Goal: Task Accomplishment & Management: Complete application form

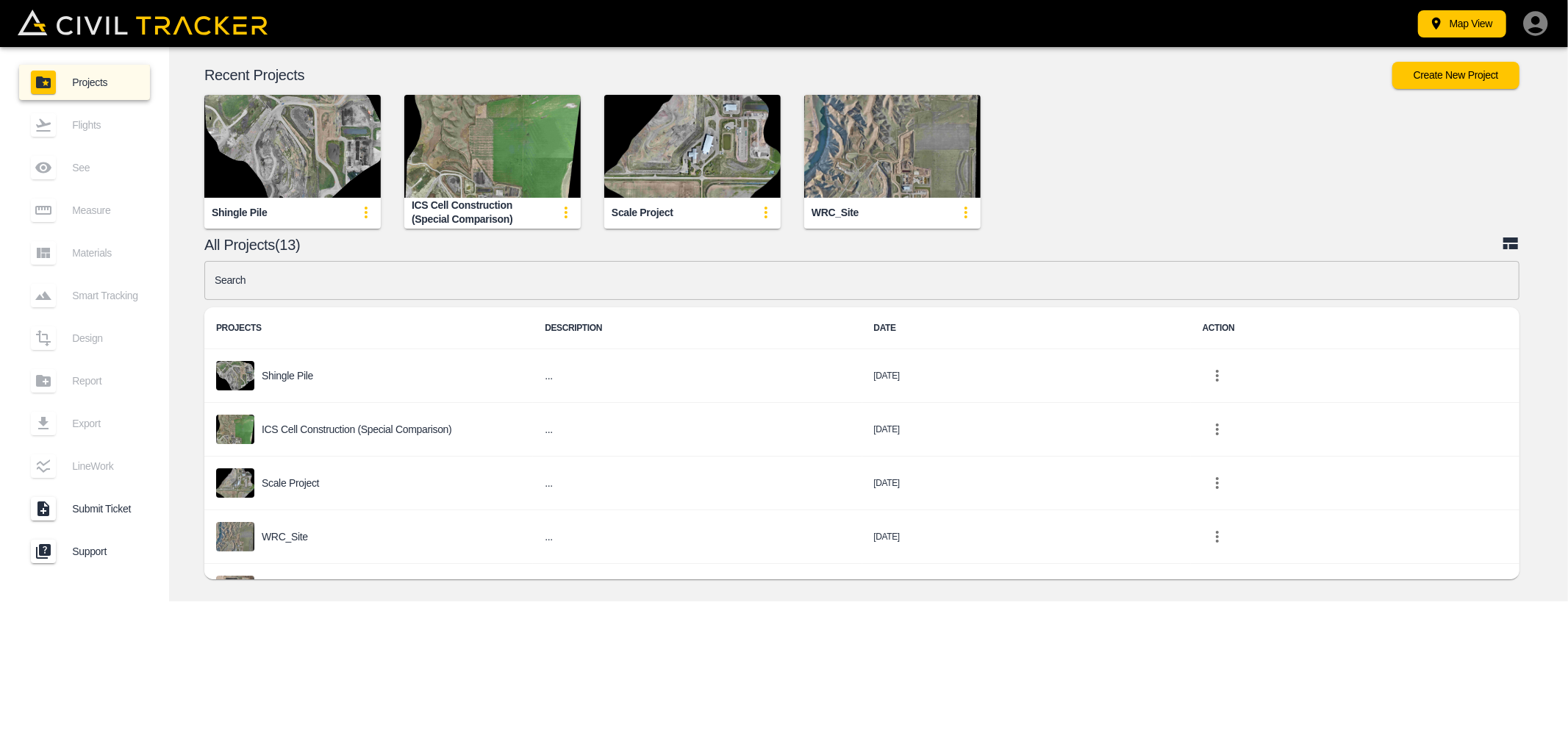
click at [343, 278] on input "text" at bounding box center [862, 280] width 1315 height 39
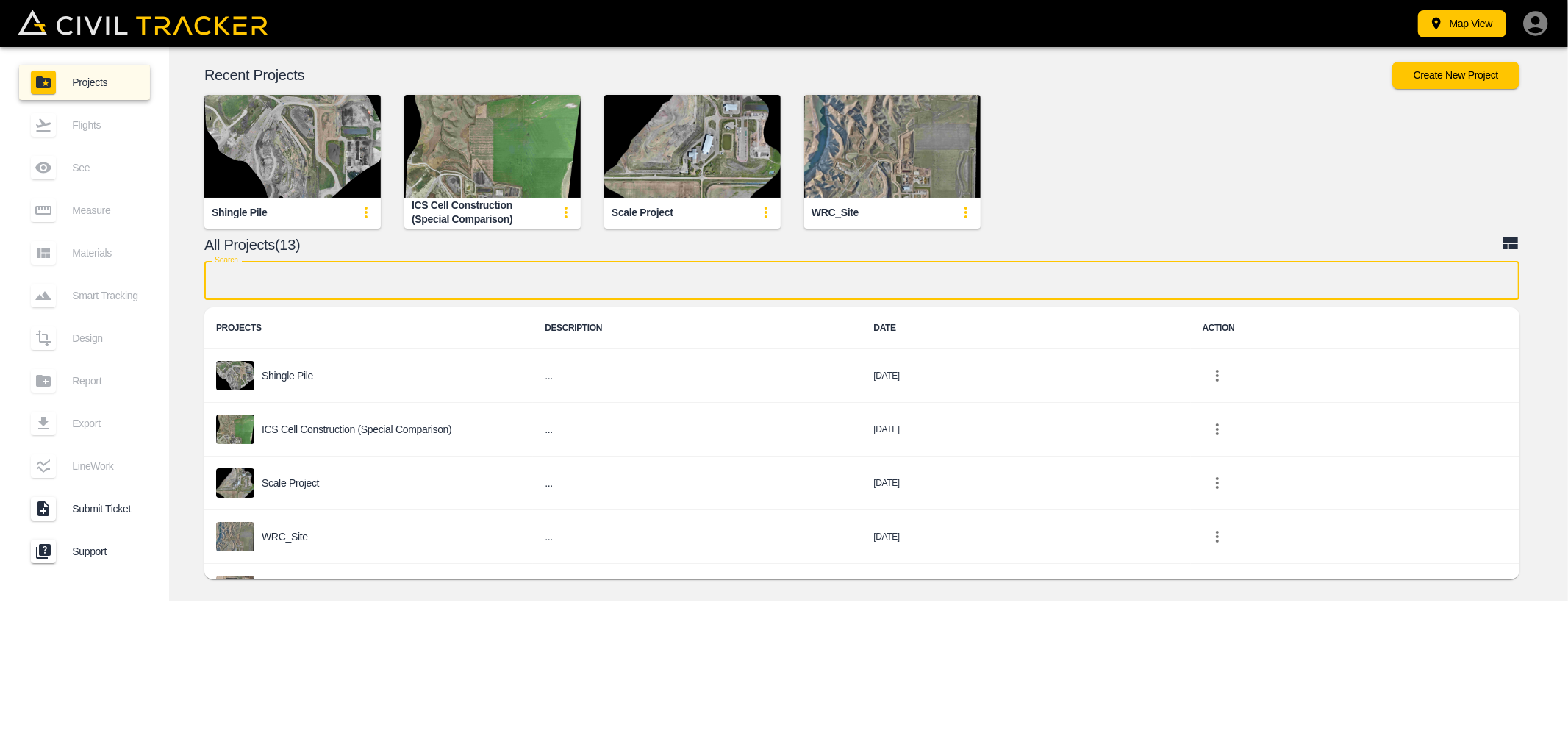
click at [343, 278] on input "text" at bounding box center [862, 280] width 1315 height 39
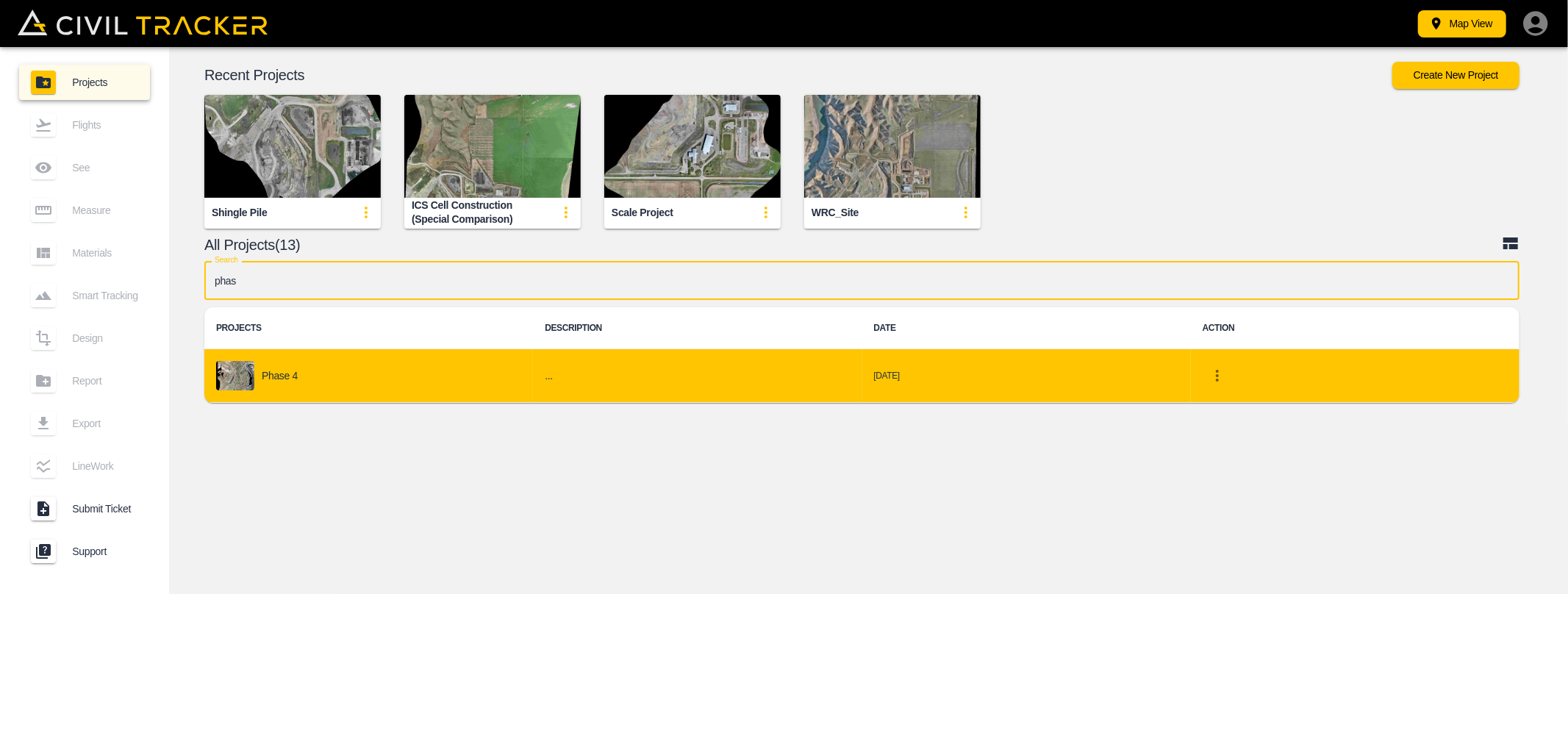
type input "phas"
click at [294, 378] on p "Phase 4" at bounding box center [279, 375] width 36 height 12
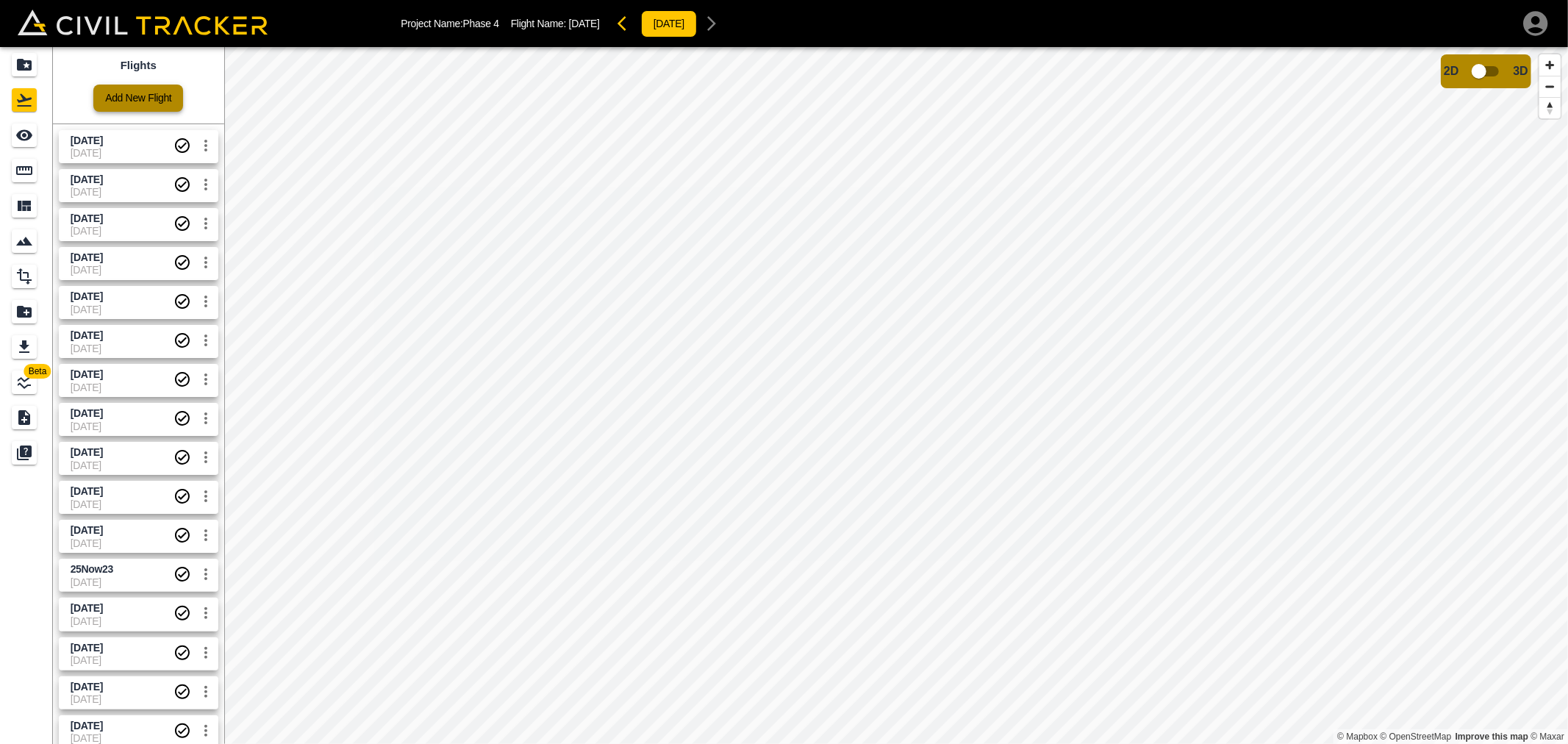
click at [149, 95] on link "Add New Flight" at bounding box center [138, 98] width 90 height 27
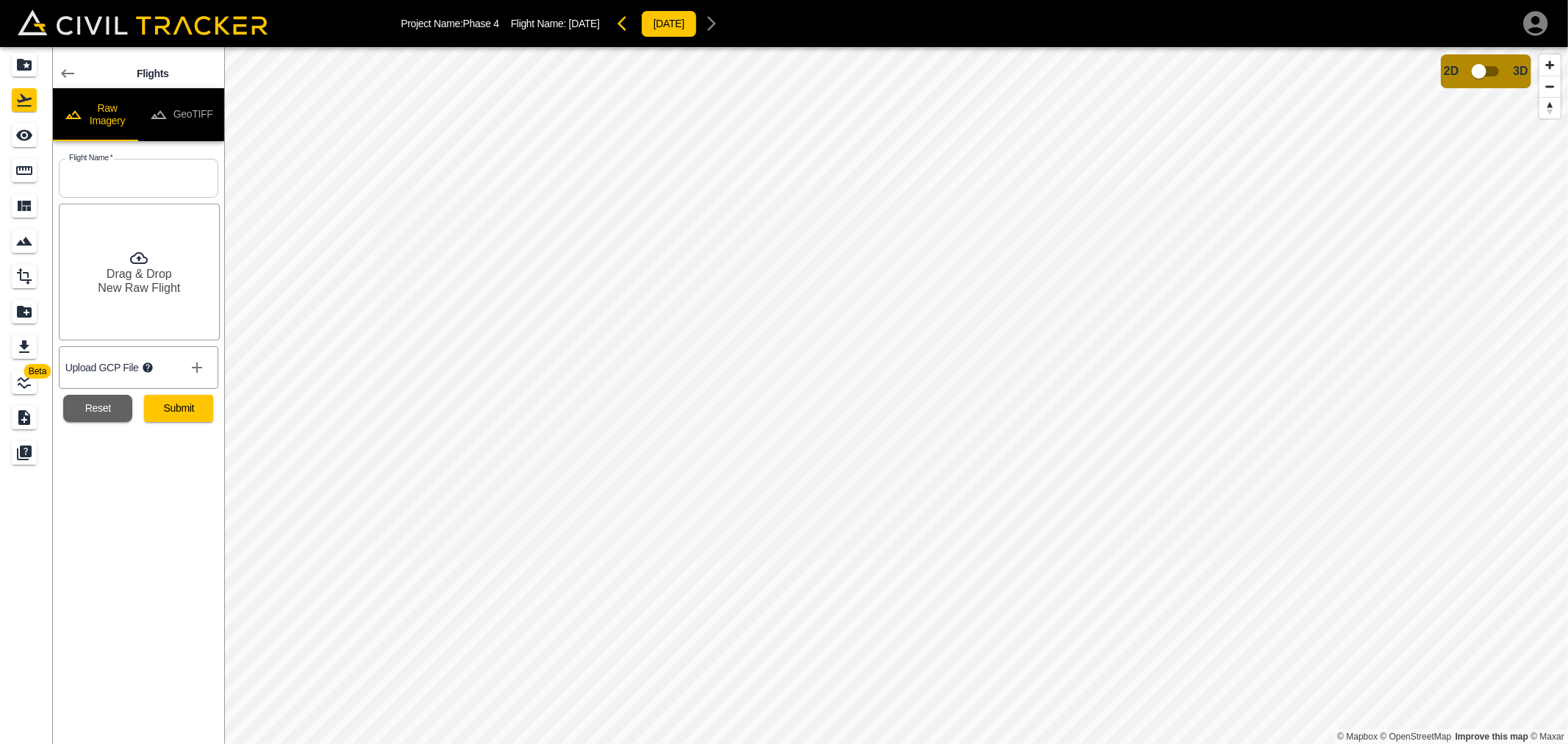
click at [130, 178] on input "text" at bounding box center [138, 178] width 159 height 39
click at [88, 173] on input "[DATE]" at bounding box center [138, 178] width 159 height 39
type input "[DATE]"
click at [171, 414] on button "Submit" at bounding box center [178, 408] width 69 height 27
